Goal: Task Accomplishment & Management: Manage account settings

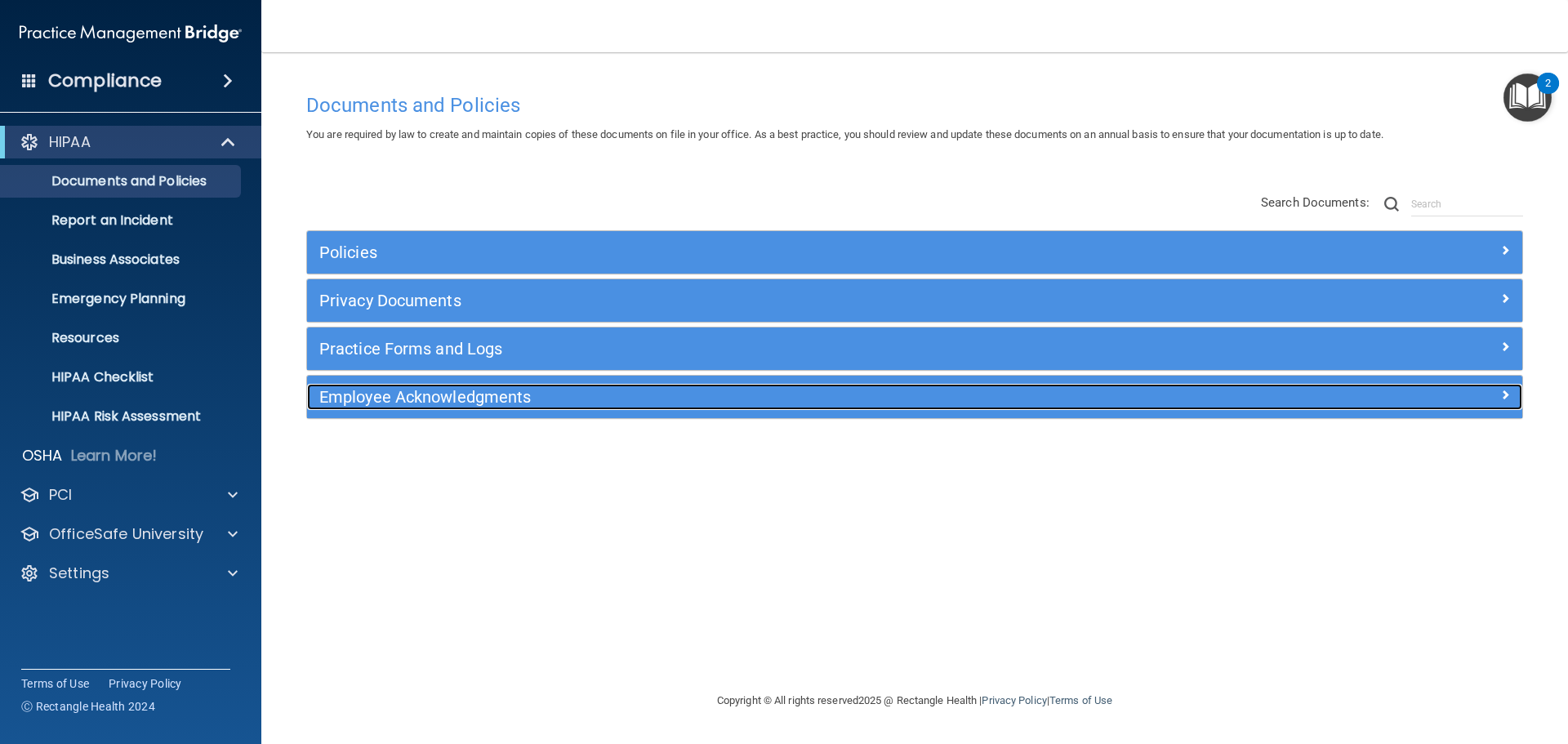
click at [428, 403] on h5 "Employee Acknowledgments" at bounding box center [763, 397] width 887 height 18
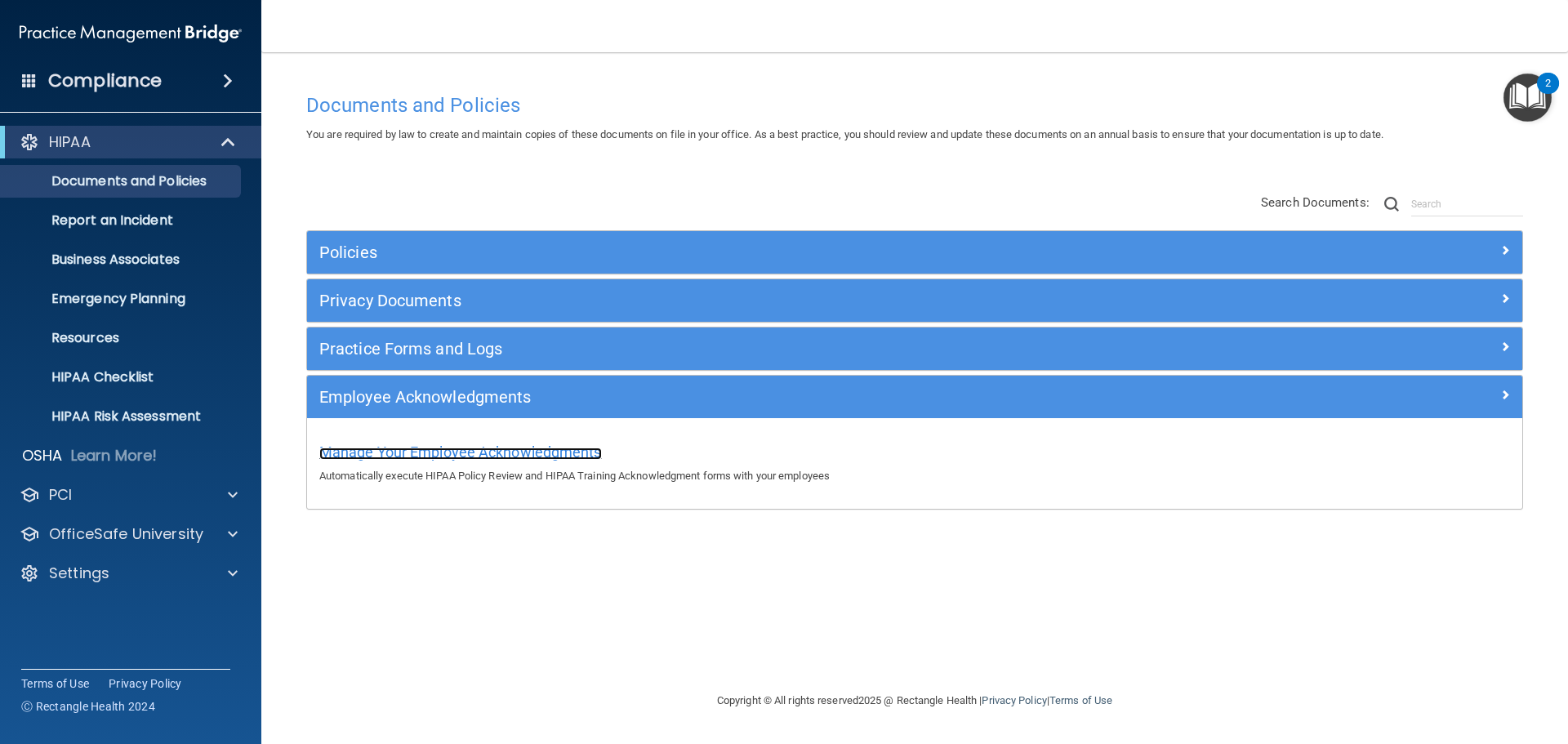
click at [435, 459] on span "Manage Your Employee Acknowledgments" at bounding box center [461, 452] width 282 height 17
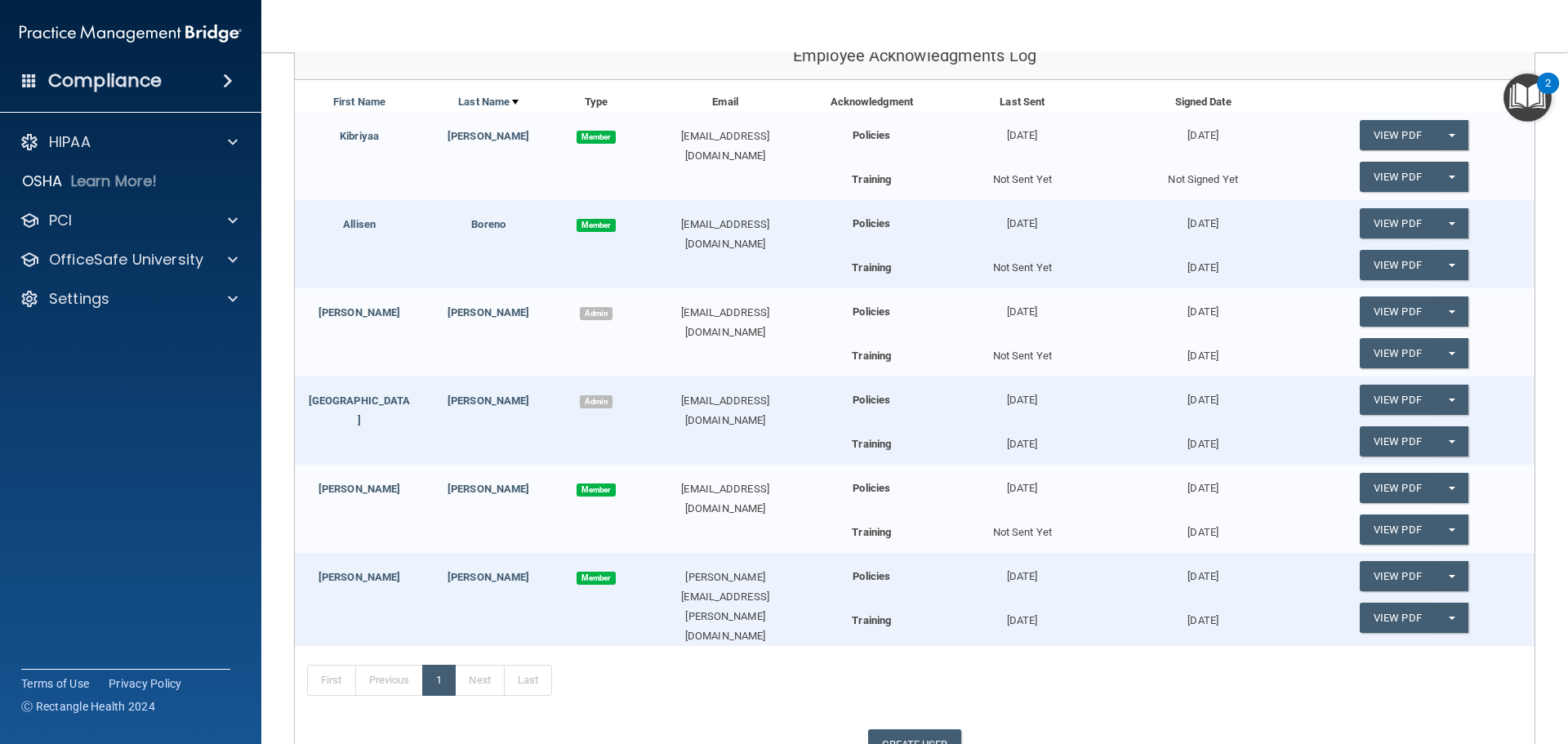
scroll to position [245, 0]
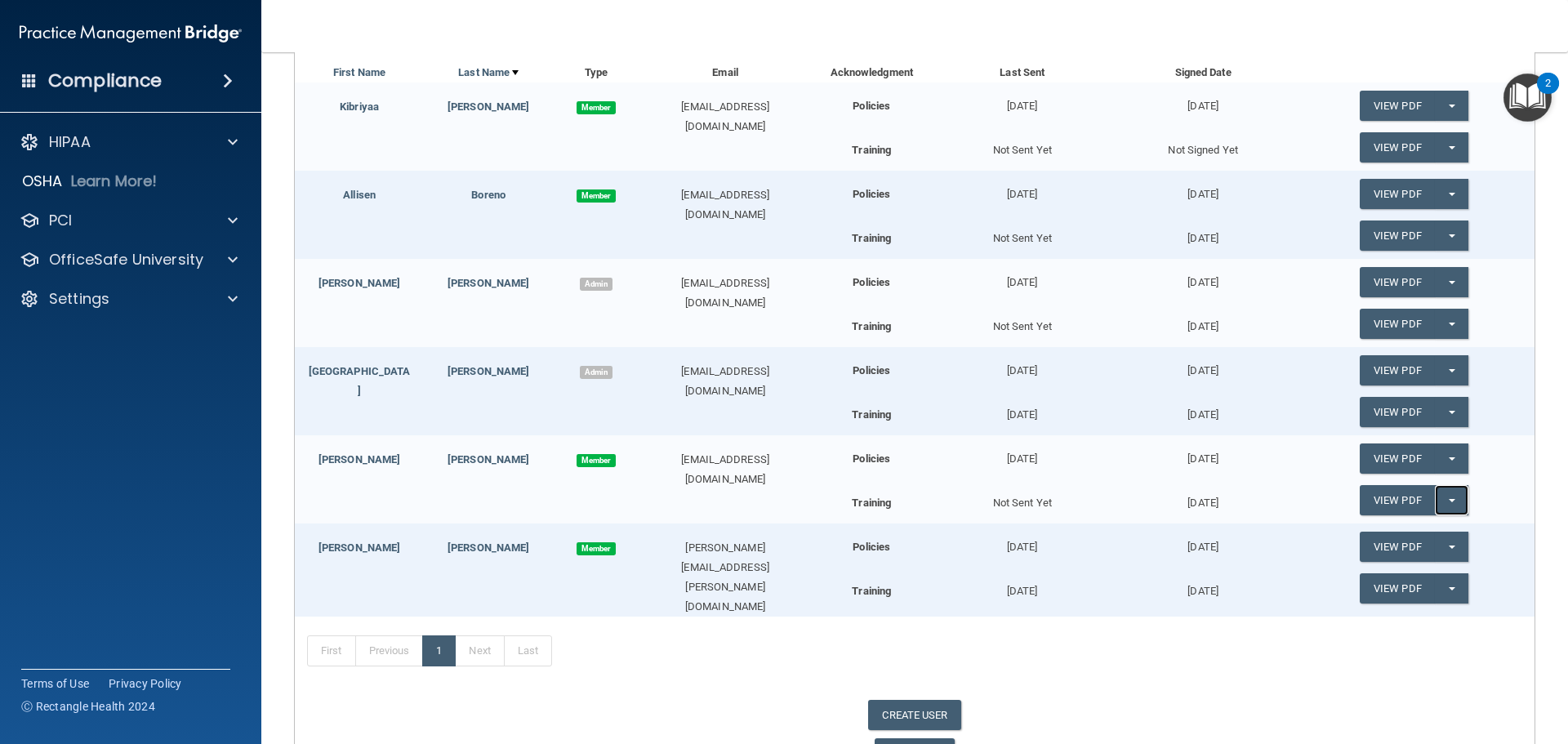
click at [1434, 501] on button "Split button!" at bounding box center [1451, 500] width 33 height 31
click at [1393, 529] on link "Update Acknowledgment" at bounding box center [1434, 533] width 151 height 25
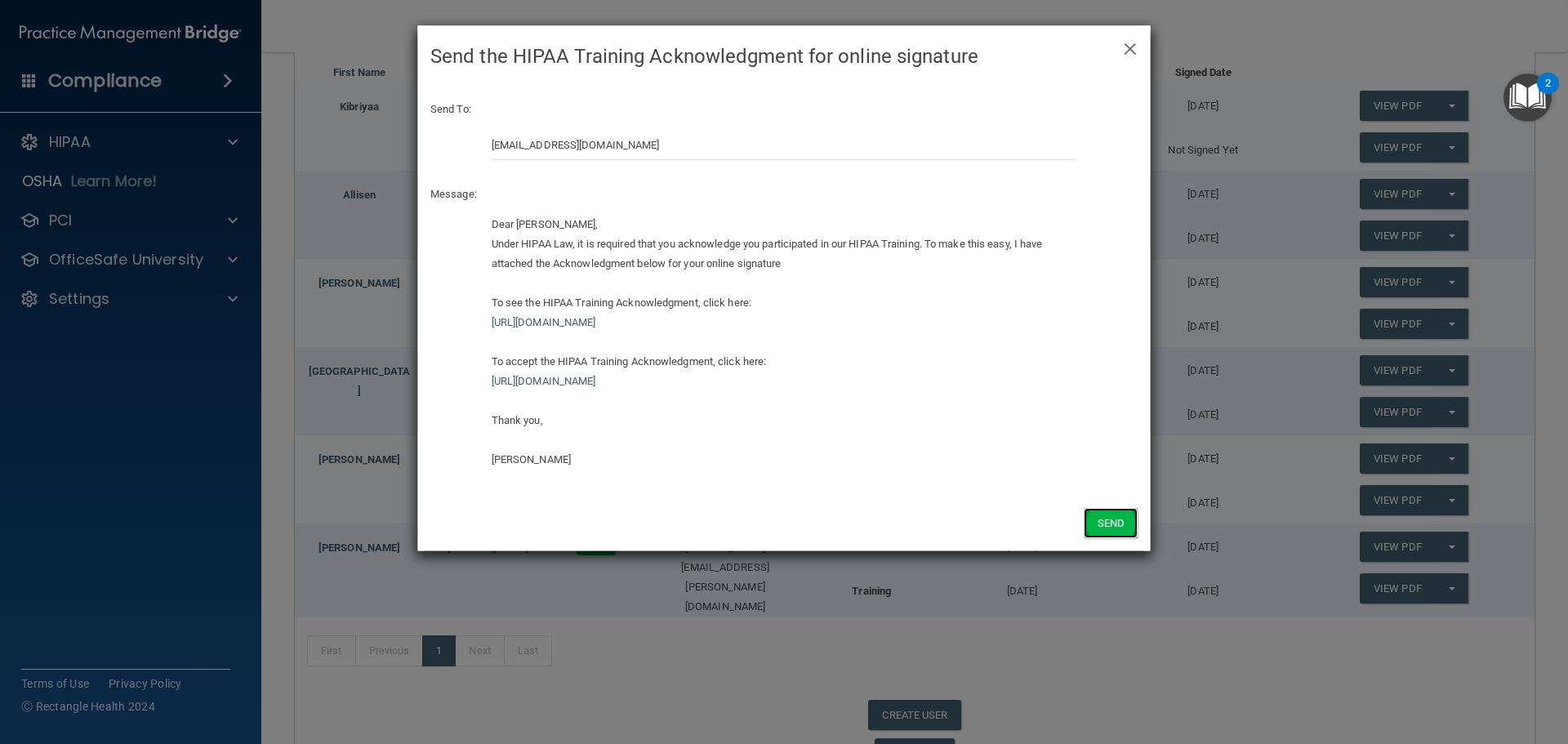
click at [1111, 523] on button "Send" at bounding box center [1110, 523] width 53 height 31
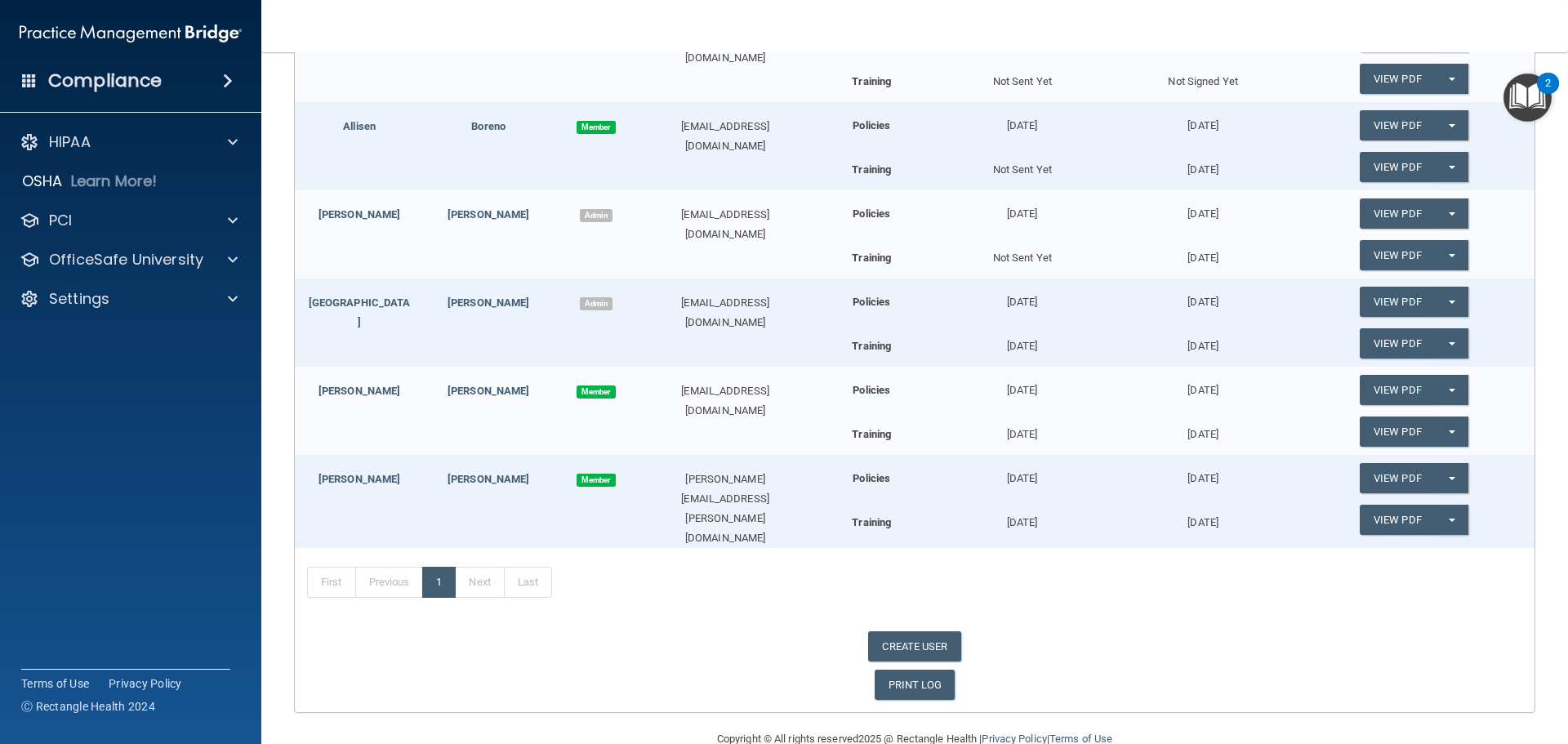
scroll to position [326, 0]
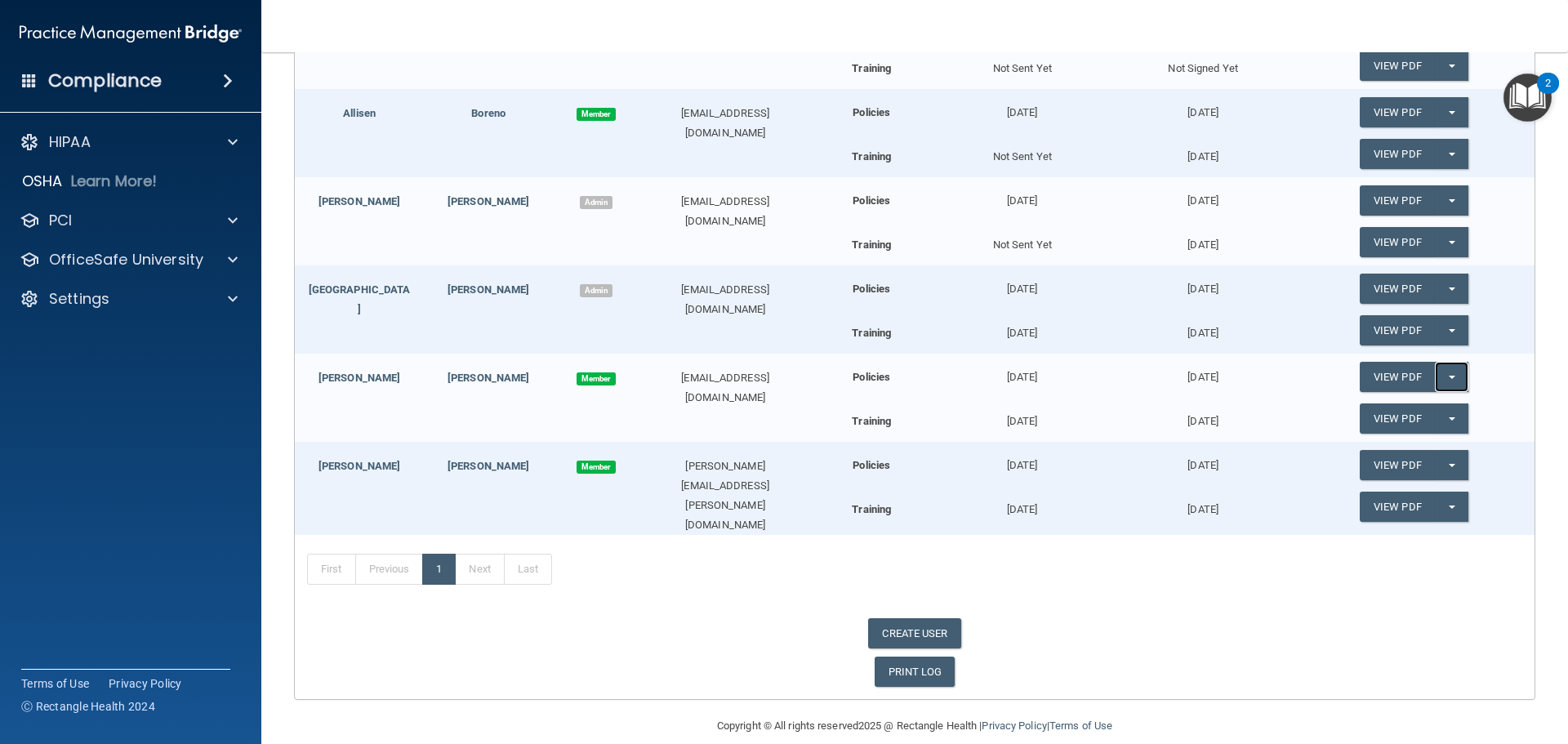
click at [1434, 381] on button "Split button!" at bounding box center [1451, 377] width 33 height 31
drag, startPoint x: 1093, startPoint y: 403, endPoint x: 1029, endPoint y: 408, distance: 64.2
click at [1087, 403] on div "Policies [DATE] [DATE] View PDF Split button! Update Acknowledgment Training [D…" at bounding box center [1173, 395] width 699 height 82
click at [588, 378] on span "Member" at bounding box center [595, 379] width 39 height 13
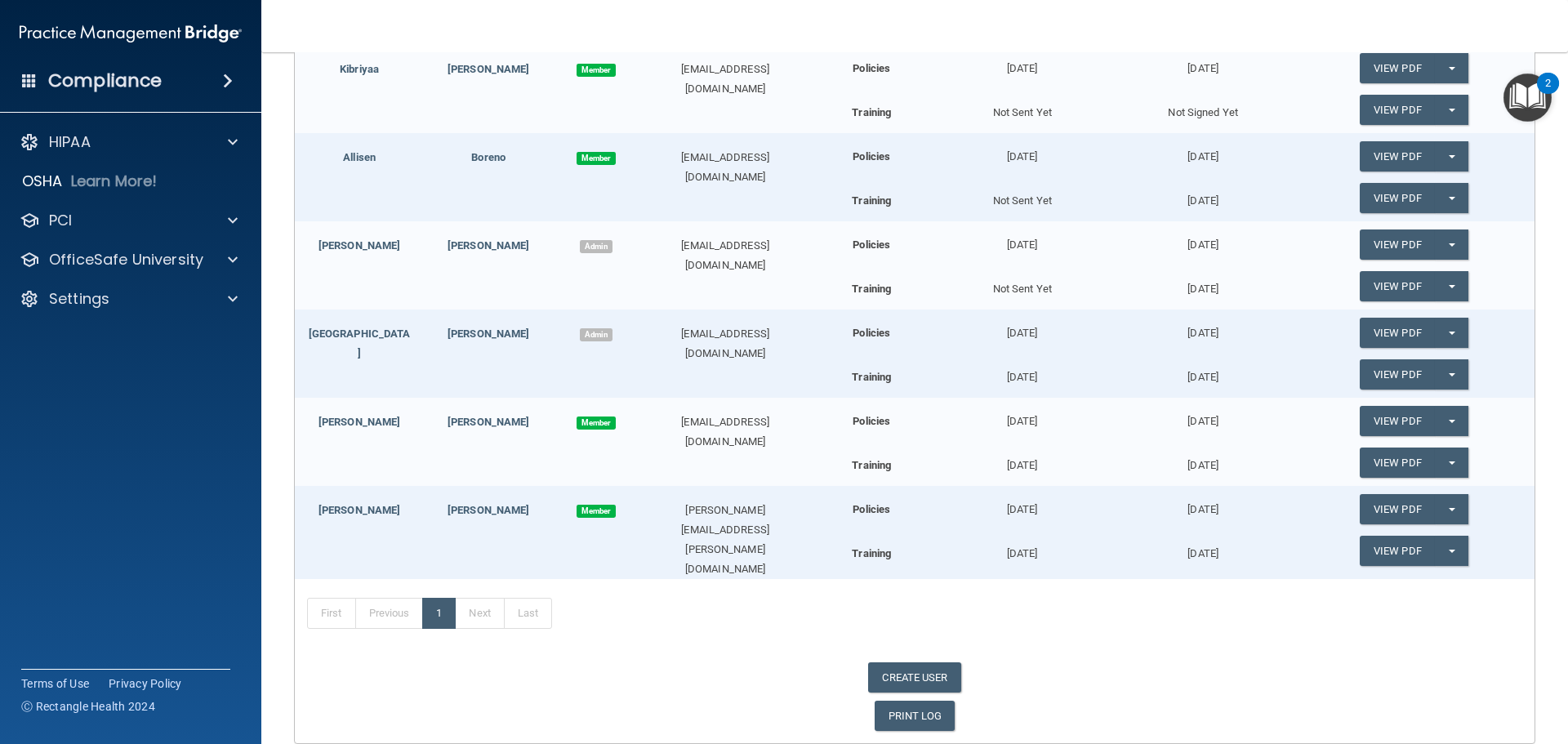
scroll to position [245, 0]
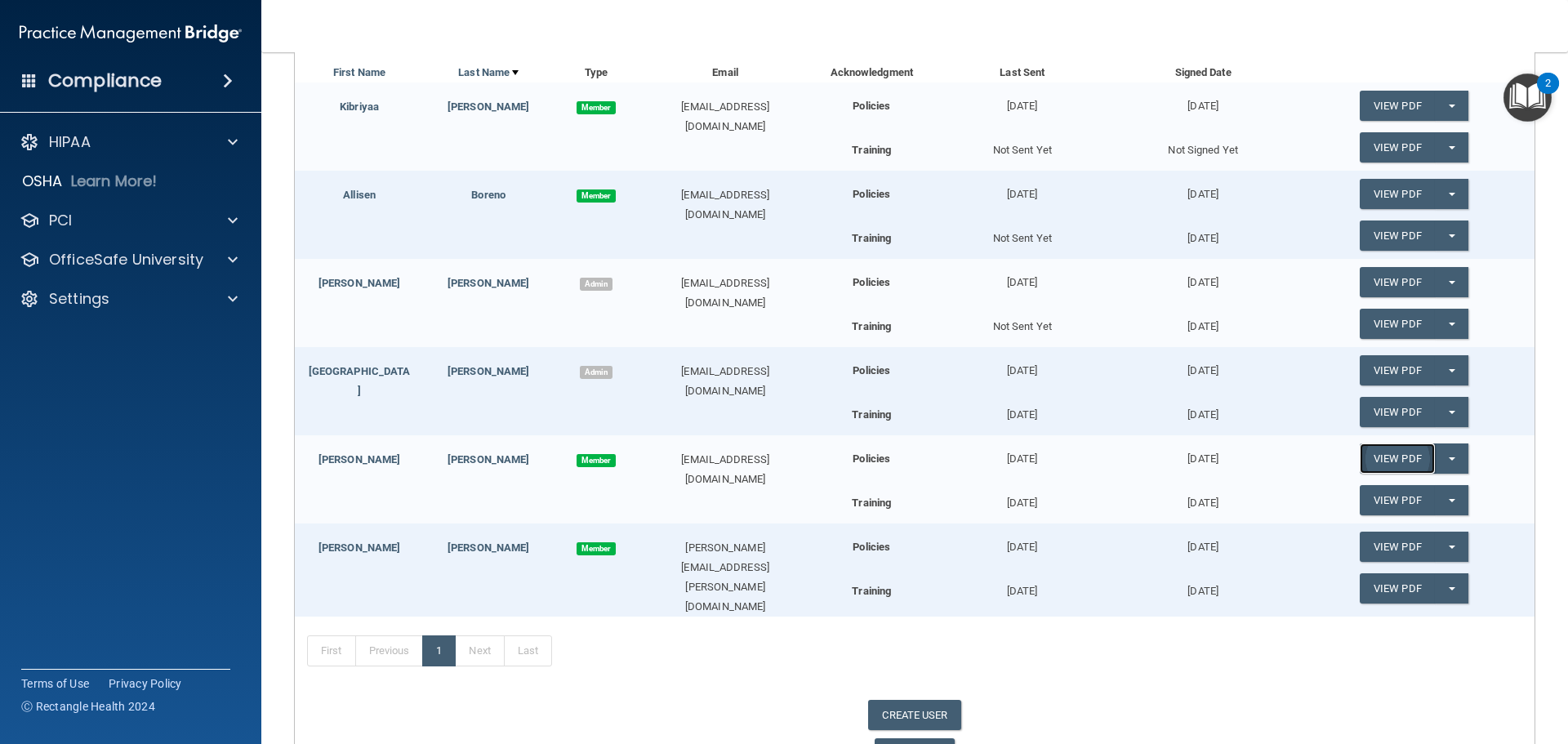
click at [1373, 462] on link "View PDF" at bounding box center [1396, 459] width 75 height 31
click at [1385, 504] on link "View PDF" at bounding box center [1396, 500] width 75 height 31
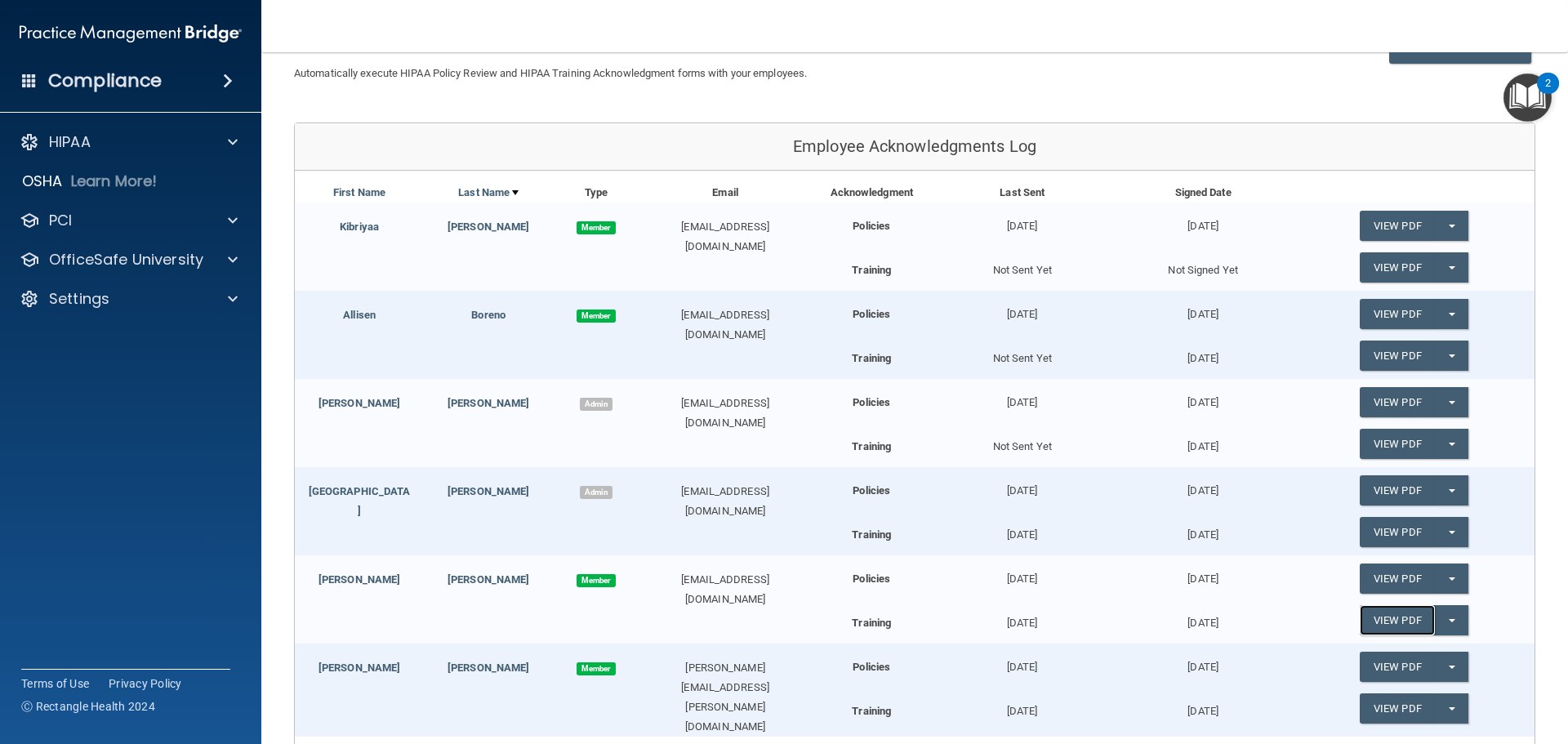
scroll to position [0, 0]
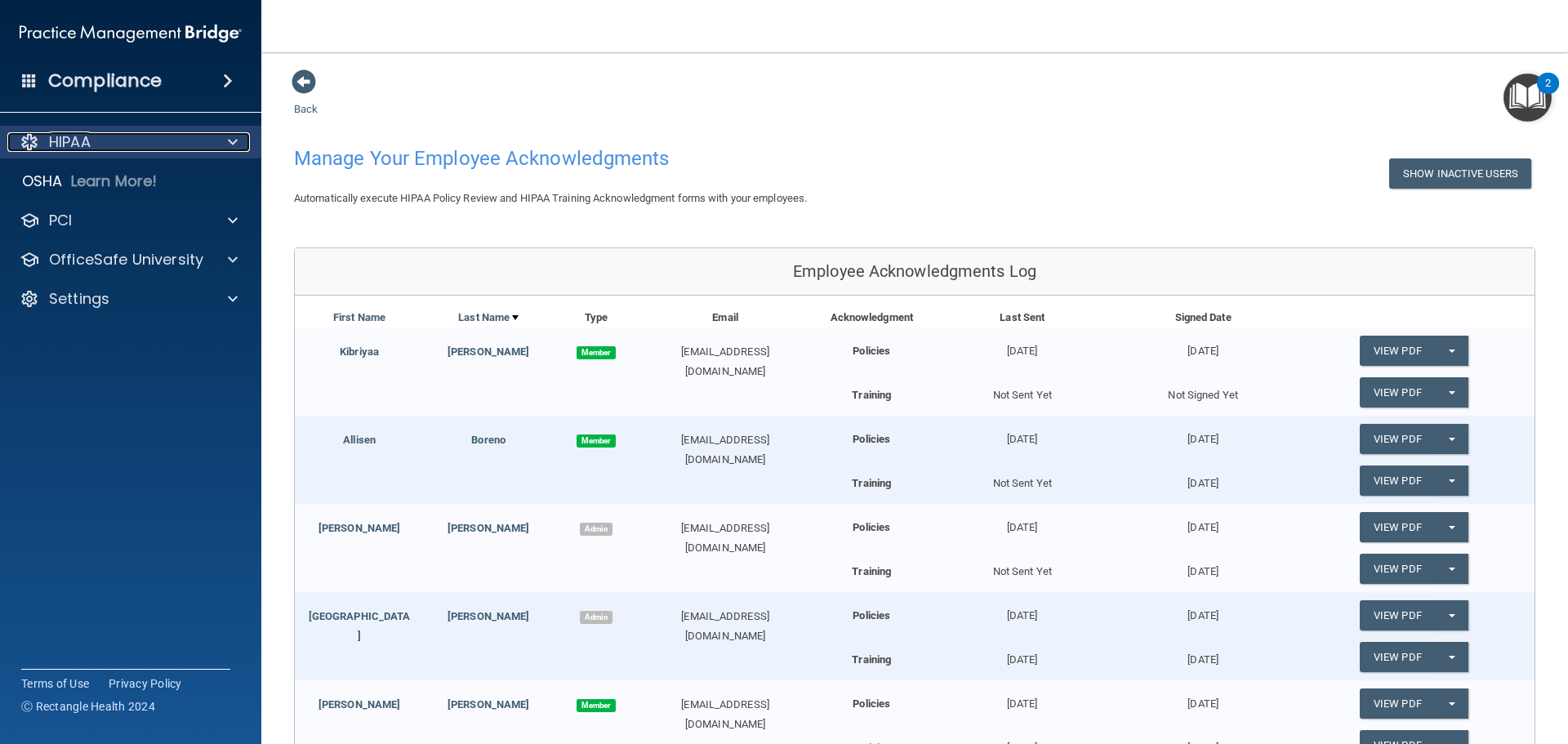
click at [106, 146] on div "HIPAA" at bounding box center [109, 142] width 202 height 20
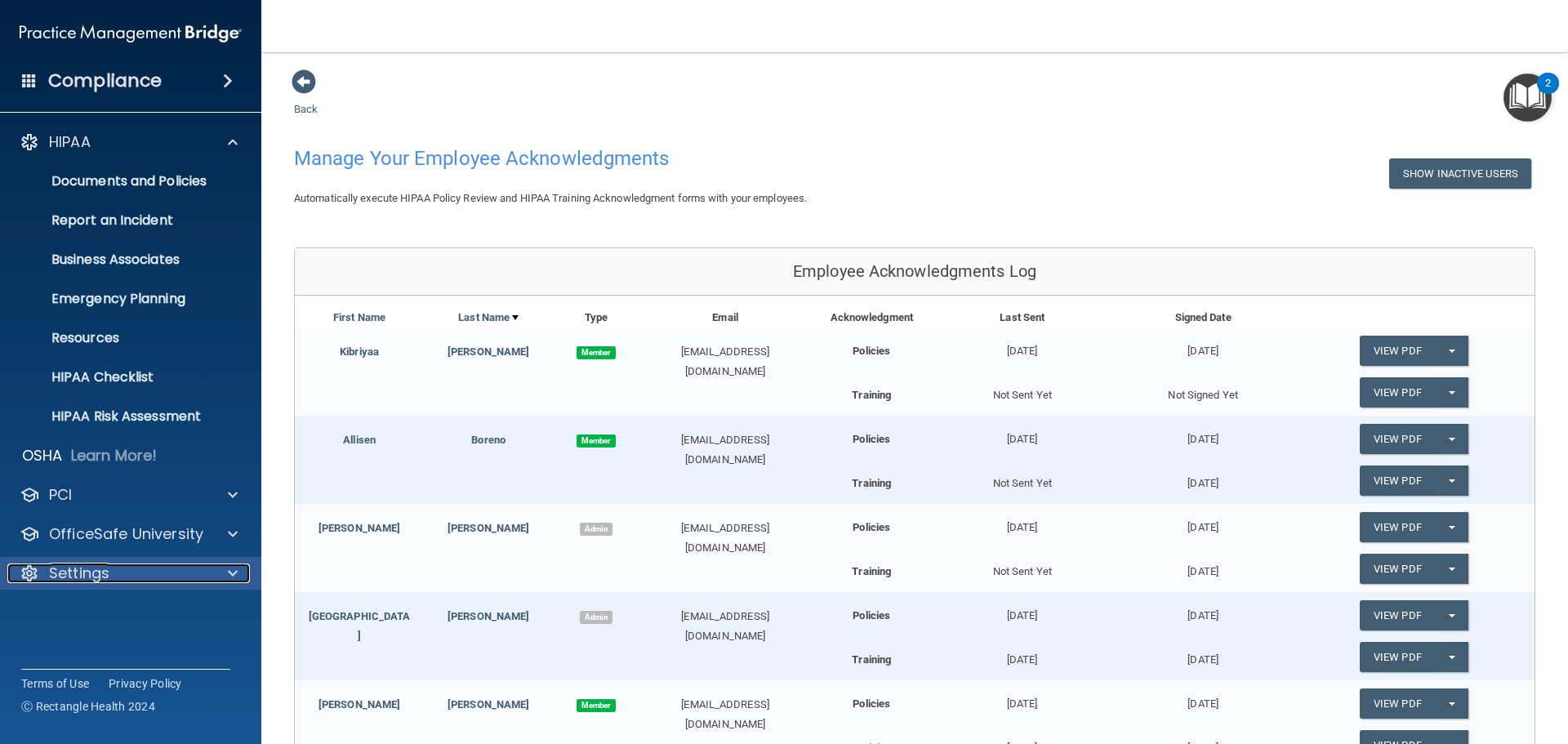
click at [114, 580] on div "Settings" at bounding box center [109, 573] width 202 height 20
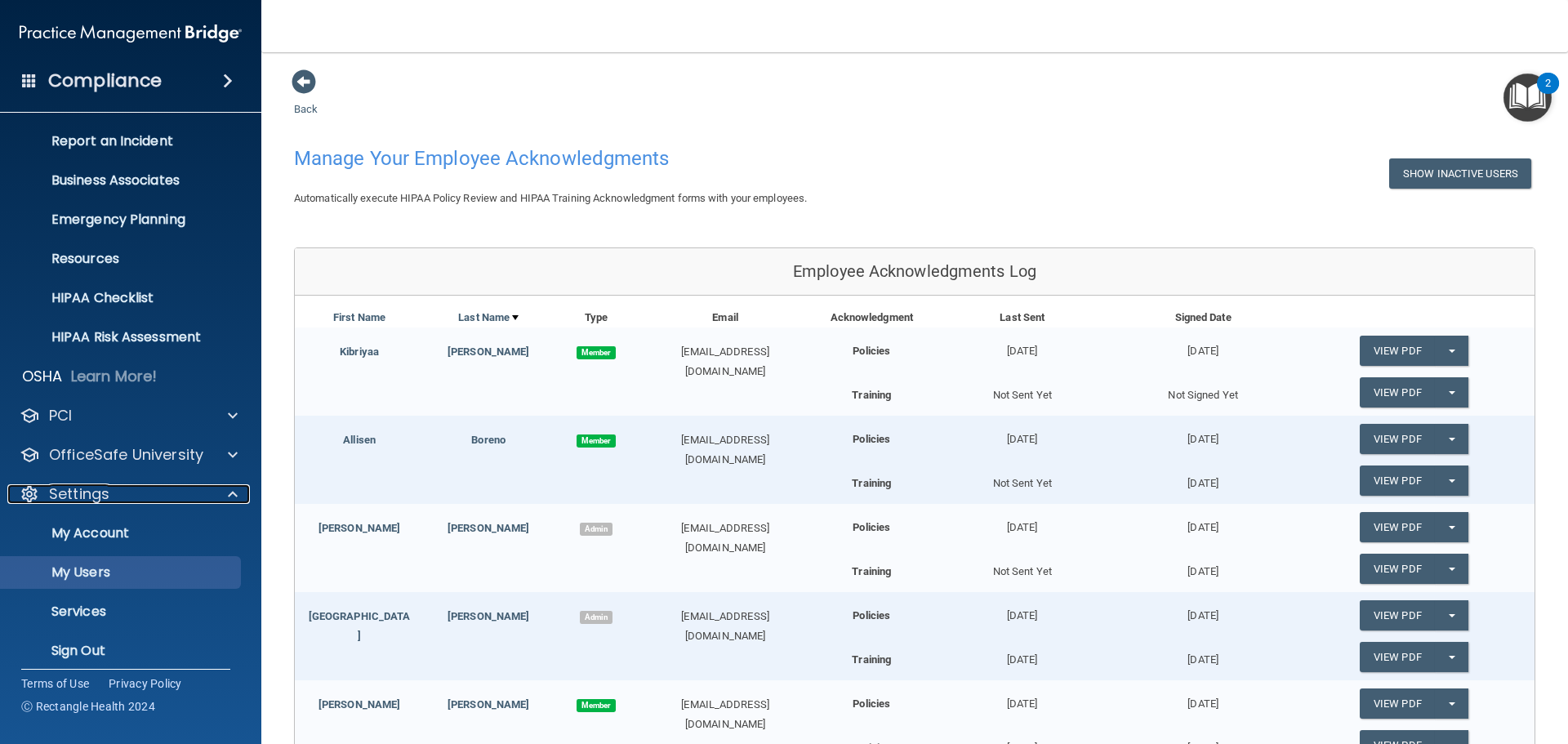
scroll to position [91, 0]
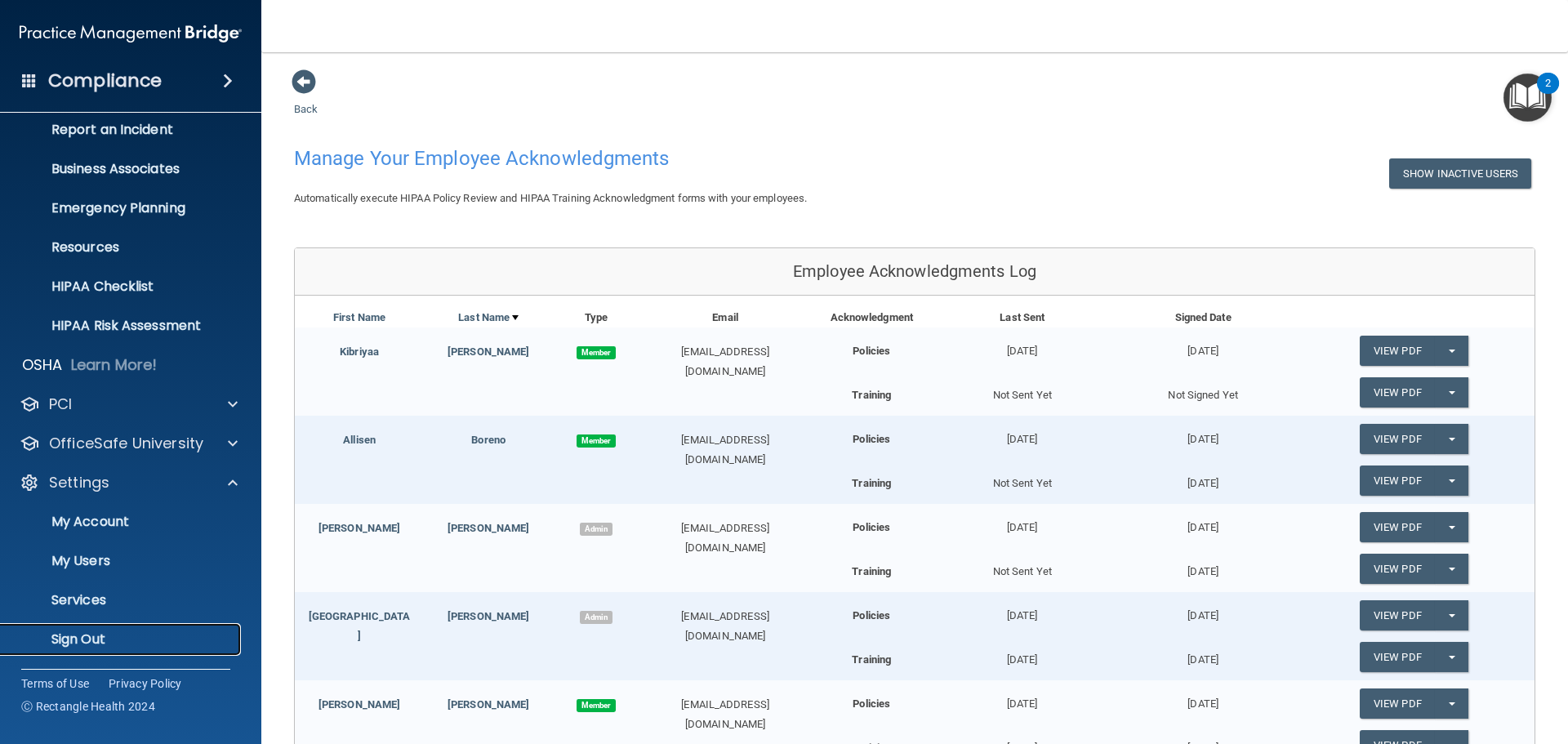
click at [125, 631] on p "Sign Out" at bounding box center [122, 639] width 223 height 16
